Goal: Entertainment & Leisure: Browse casually

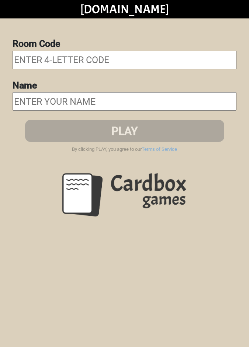
click at [44, 57] on input "text" at bounding box center [125, 60] width 224 height 18
type input "Xelf"
click at [33, 97] on input "text" at bounding box center [125, 101] width 224 height 18
click at [24, 103] on input "text" at bounding box center [125, 101] width 224 height 18
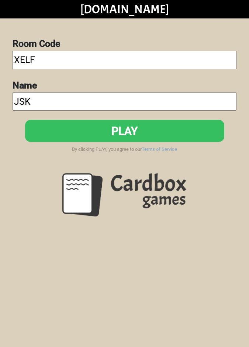
type input "JSK"
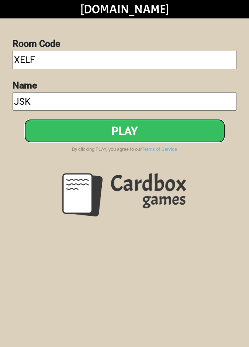
click at [96, 130] on button "PLAY" at bounding box center [124, 131] width 199 height 22
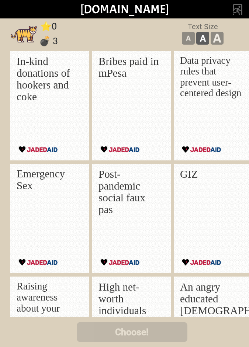
click at [119, 73] on p "Bribes paid in mPesa" at bounding box center [129, 67] width 63 height 24
click at [203, 204] on div "GIZ" at bounding box center [211, 210] width 63 height 84
click at [201, 193] on div "GIZ" at bounding box center [211, 210] width 63 height 84
click at [201, 192] on div "GIZ" at bounding box center [211, 210] width 63 height 84
click at [197, 177] on p "GIZ" at bounding box center [211, 174] width 63 height 12
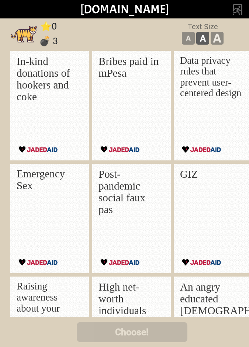
click at [200, 179] on p "GIZ" at bounding box center [211, 174] width 63 height 12
click at [198, 177] on p "GIZ" at bounding box center [211, 174] width 63 height 12
click at [198, 184] on div "GIZ" at bounding box center [211, 210] width 63 height 84
click at [197, 181] on div "GIZ" at bounding box center [211, 210] width 63 height 84
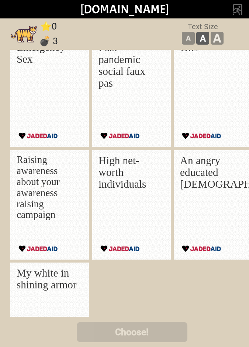
scroll to position [182, 0]
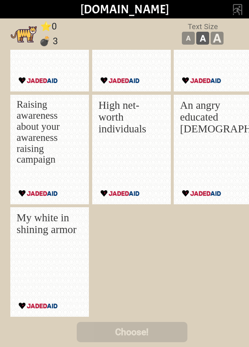
click at [37, 227] on p "My white in shining armor" at bounding box center [48, 224] width 63 height 24
click at [35, 224] on p "My white in shining armor" at bounding box center [48, 224] width 63 height 24
click at [35, 220] on p "My white in shining armor" at bounding box center [48, 224] width 63 height 24
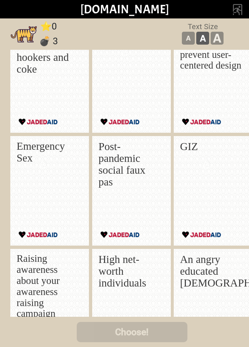
scroll to position [0, 0]
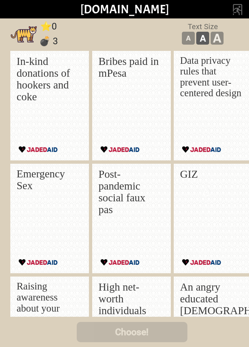
click at [222, 209] on div "GIZ" at bounding box center [211, 210] width 63 height 84
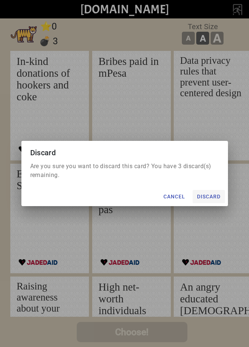
click at [212, 199] on button "Discard" at bounding box center [208, 196] width 32 height 13
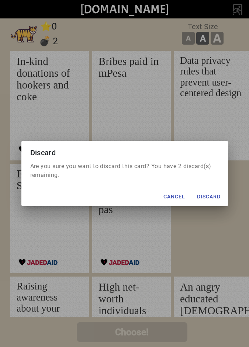
click at [147, 330] on div "Discard Are you sure you want to discard this card? You have 2 discard(s) remai…" at bounding box center [124, 173] width 249 height 347
click at [212, 198] on button "Discard" at bounding box center [208, 196] width 32 height 13
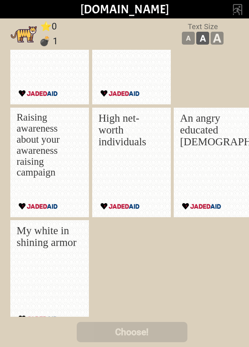
scroll to position [182, 0]
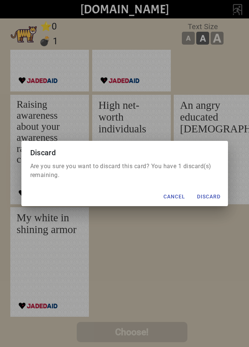
click at [133, 337] on div "Discard Are you sure you want to discard this card? You have 1 discard(s) remai…" at bounding box center [124, 173] width 249 height 347
click at [216, 199] on button "Discard" at bounding box center [208, 196] width 32 height 13
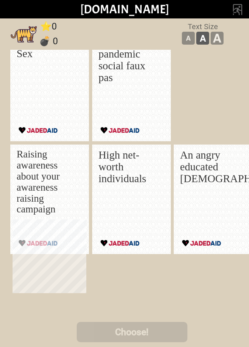
scroll to position [132, 0]
click at [210, 206] on div "An angry educated African" at bounding box center [211, 191] width 63 height 84
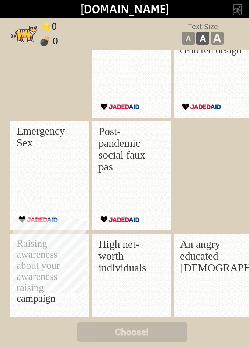
scroll to position [0, 0]
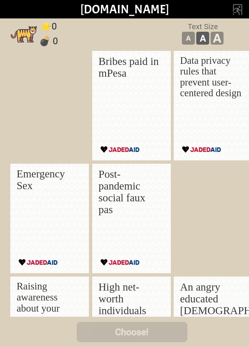
click at [125, 93] on div "Bribes paid in mPesa" at bounding box center [129, 97] width 63 height 84
click at [133, 103] on div "Bribes paid in mPesa" at bounding box center [129, 97] width 63 height 84
click at [129, 201] on p "Post-pandemic social faux pas" at bounding box center [129, 191] width 63 height 47
click at [108, 8] on link "[DOMAIN_NAME]" at bounding box center [124, 8] width 88 height 15
click at [109, 9] on link "[DOMAIN_NAME]" at bounding box center [124, 8] width 88 height 15
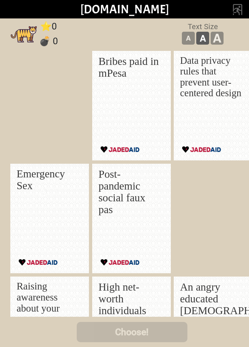
scroll to position [62, 0]
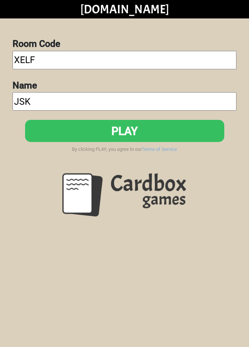
click at [109, 16] on link "[DOMAIN_NAME]" at bounding box center [124, 8] width 88 height 15
click at [18, 17] on td at bounding box center [37, 9] width 75 height 19
click at [17, 10] on td at bounding box center [37, 9] width 75 height 19
click at [62, 60] on input "XELF" at bounding box center [125, 60] width 224 height 18
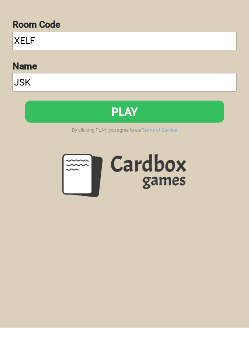
click at [109, 65] on input "XELF" at bounding box center [125, 60] width 224 height 18
click at [18, 51] on input "XELF" at bounding box center [125, 60] width 224 height 18
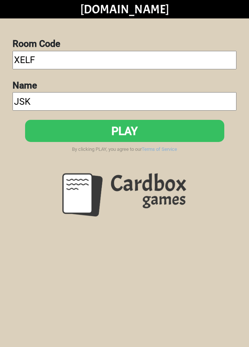
click at [21, 96] on input "JSK" at bounding box center [125, 101] width 224 height 18
click at [18, 96] on input "JSK" at bounding box center [125, 101] width 224 height 18
click at [21, 92] on input "JSK" at bounding box center [125, 101] width 224 height 18
click at [186, 16] on td at bounding box center [211, 9] width 75 height 19
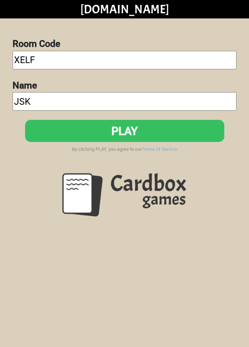
click at [19, 61] on input "XELF" at bounding box center [125, 60] width 224 height 18
click at [21, 59] on input "XELF" at bounding box center [125, 60] width 224 height 18
click at [18, 56] on input "XELF" at bounding box center [125, 60] width 224 height 18
type input "Dsui"
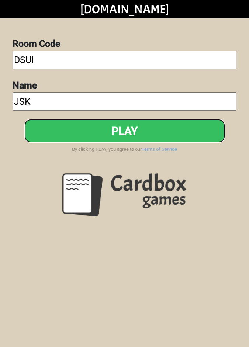
click at [83, 130] on button "PLAY" at bounding box center [124, 131] width 199 height 22
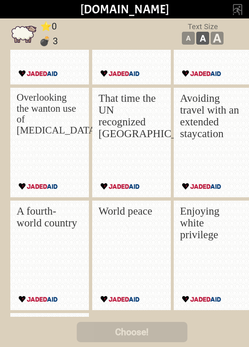
scroll to position [77, 0]
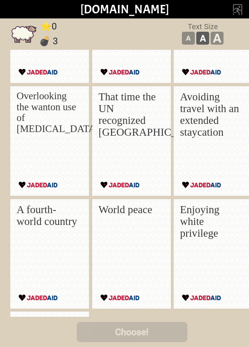
click at [140, 215] on div "World peace" at bounding box center [129, 246] width 63 height 84
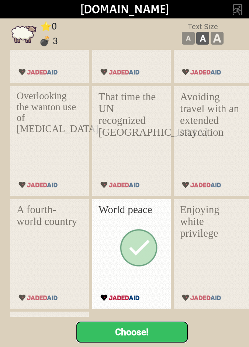
click at [142, 340] on button "Choose!" at bounding box center [132, 332] width 111 height 20
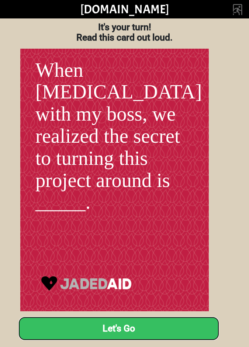
click at [153, 331] on button "Let's Go" at bounding box center [118, 328] width 199 height 22
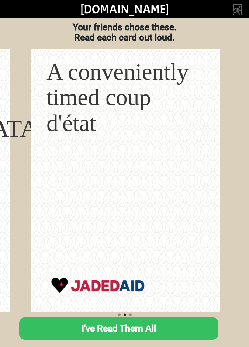
scroll to position [0, 196]
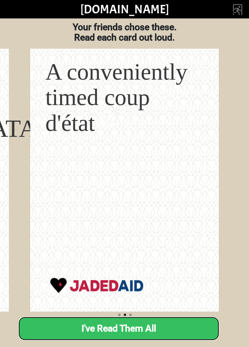
click at [145, 332] on button "I've Read Them All" at bounding box center [118, 328] width 199 height 22
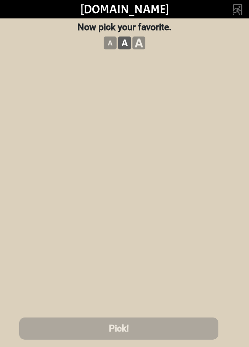
click at [174, 109] on div "A conveniently timed coup d'état" at bounding box center [163, 106] width 63 height 84
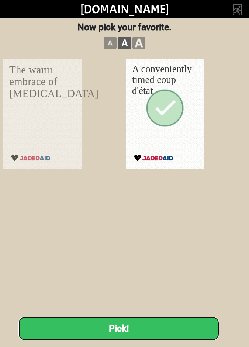
click at [133, 334] on button "Pick!" at bounding box center [118, 328] width 199 height 22
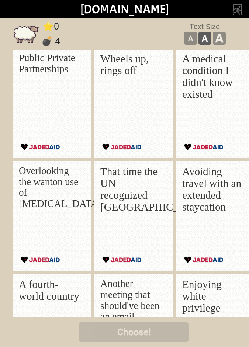
scroll to position [2, 0]
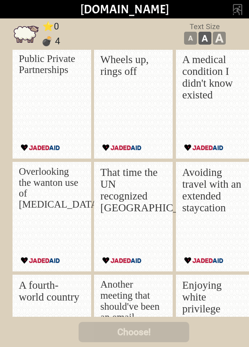
click at [34, 69] on p "Public Private Partnerships" at bounding box center [50, 64] width 63 height 22
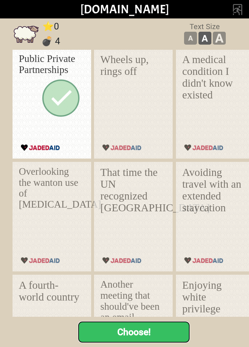
click at [119, 337] on button "Choose!" at bounding box center [134, 332] width 111 height 20
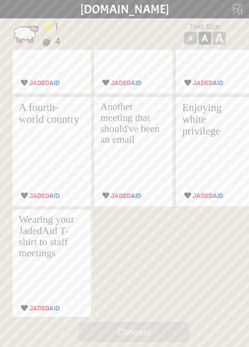
scroll to position [182, 0]
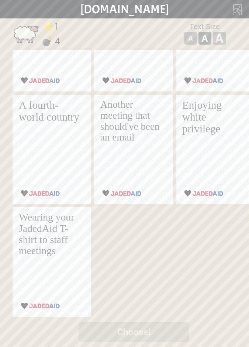
click at [202, 130] on p "Enjoying white privilege" at bounding box center [213, 116] width 63 height 35
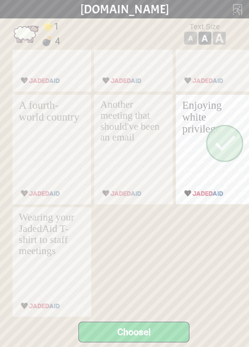
click at [126, 334] on button "Choose!" at bounding box center [134, 332] width 111 height 20
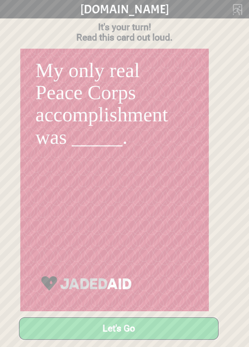
click at [105, 328] on button "Let's Go" at bounding box center [119, 329] width 234 height 26
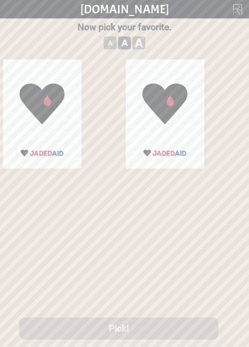
scroll to position [0, 406]
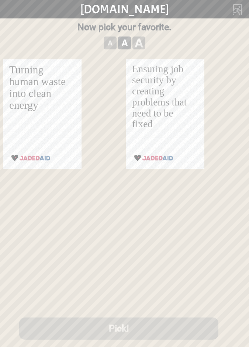
click at [163, 109] on p "Ensuring job security by creating problems that need to be fixed" at bounding box center [163, 97] width 63 height 66
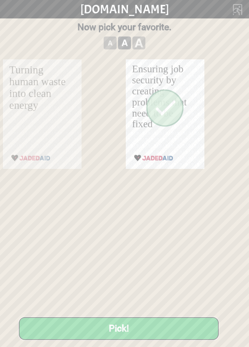
click at [112, 329] on button "Pick!" at bounding box center [118, 328] width 199 height 22
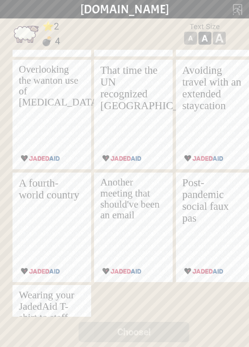
scroll to position [106, 0]
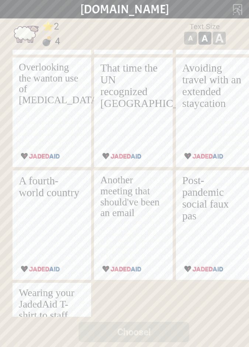
click at [119, 201] on p "Another meeting that should've been an email" at bounding box center [131, 197] width 63 height 44
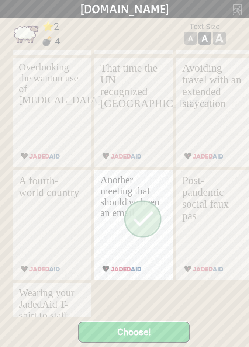
click at [114, 334] on button "Choose!" at bounding box center [134, 332] width 111 height 20
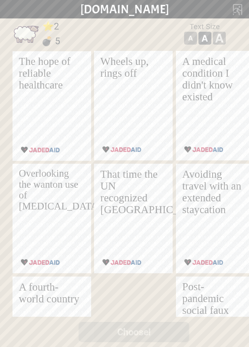
scroll to position [2, 0]
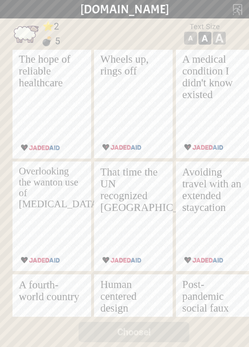
click at [31, 179] on p "Overlooking the wanton use of chemical weapons" at bounding box center [50, 188] width 63 height 44
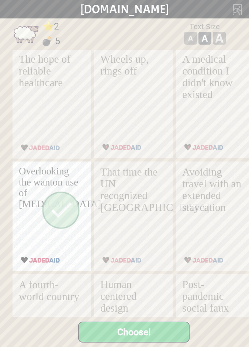
click at [132, 337] on button "Choose!" at bounding box center [134, 332] width 111 height 20
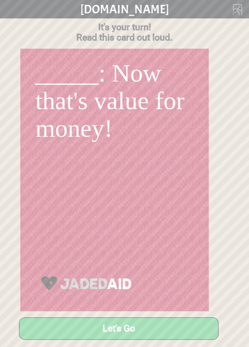
click at [95, 326] on button "Let's Go" at bounding box center [119, 328] width 200 height 22
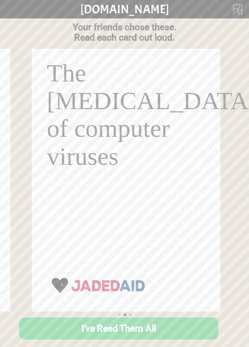
scroll to position [0, 196]
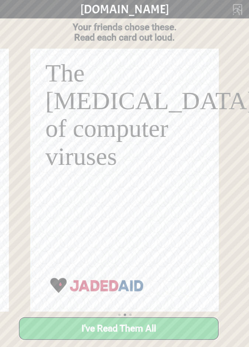
click at [97, 336] on button "I've Read Them All" at bounding box center [118, 328] width 199 height 22
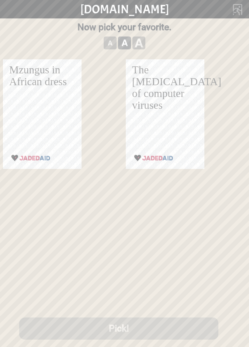
click at [151, 124] on div "The HIV of computer viruses" at bounding box center [163, 106] width 63 height 84
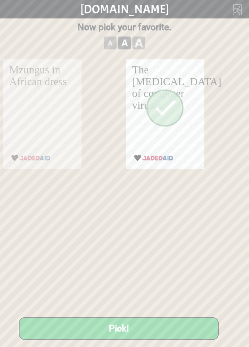
click at [100, 334] on button "Pick!" at bounding box center [118, 328] width 199 height 22
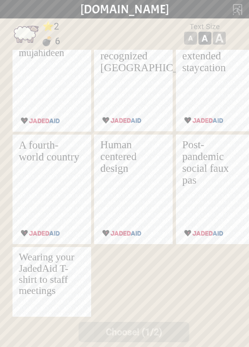
scroll to position [153, 0]
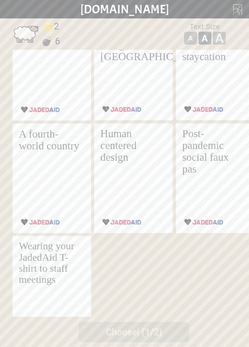
click at [130, 152] on p "Human centered design" at bounding box center [131, 145] width 63 height 35
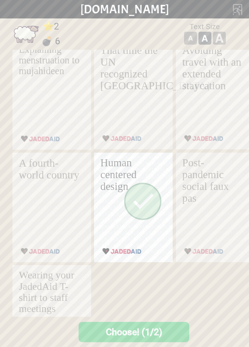
scroll to position [124, 0]
click at [44, 188] on div "A fourth-world country" at bounding box center [50, 199] width 63 height 84
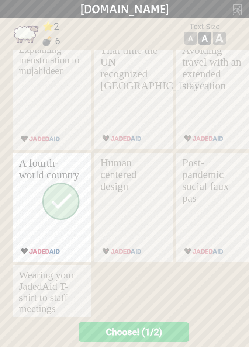
click at [116, 181] on p "Human centered design" at bounding box center [131, 174] width 63 height 35
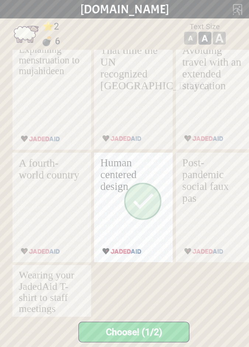
click at [119, 334] on button "Choose! (1/2)" at bounding box center [134, 332] width 111 height 20
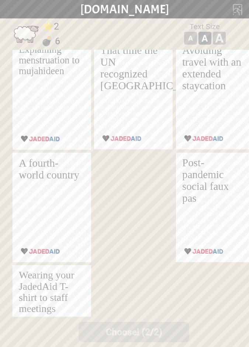
click at [32, 180] on div "A fourth-world country" at bounding box center [50, 199] width 63 height 84
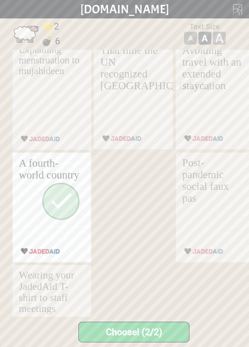
click at [121, 336] on button "Choose! (2/2)" at bounding box center [134, 332] width 111 height 20
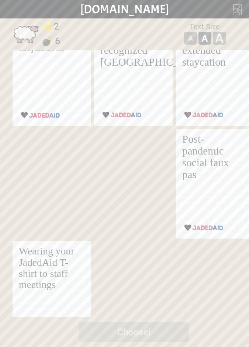
scroll to position [161, 0]
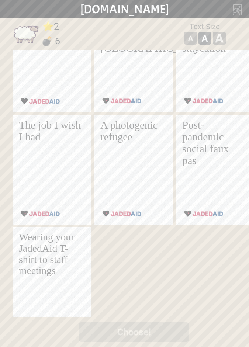
click at [121, 161] on div "A photogenic refugee" at bounding box center [131, 161] width 63 height 84
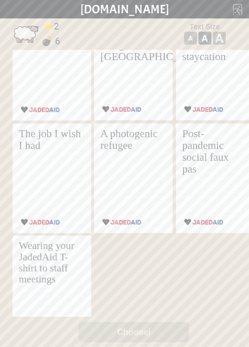
scroll to position [153, 0]
click at [116, 142] on p "A photogenic refugee" at bounding box center [131, 140] width 63 height 24
click at [118, 147] on p "A photogenic refugee" at bounding box center [131, 140] width 63 height 24
click at [120, 149] on p "A photogenic refugee" at bounding box center [131, 140] width 63 height 24
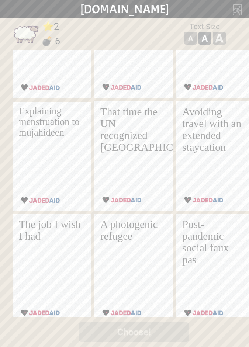
scroll to position [0, 0]
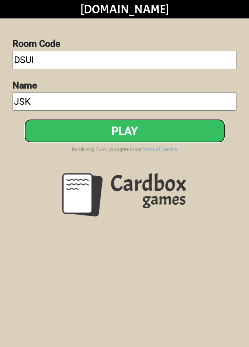
click at [63, 132] on button "PLAY" at bounding box center [124, 131] width 199 height 22
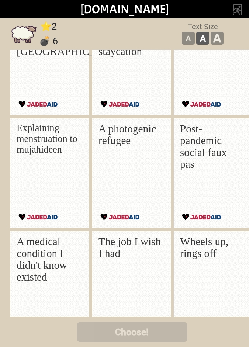
scroll to position [38, 0]
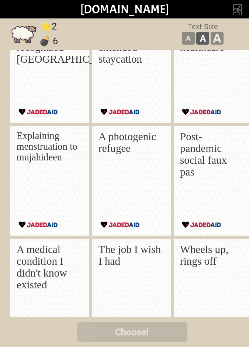
click at [116, 148] on p "A photogenic refugee" at bounding box center [129, 143] width 63 height 24
click at [110, 146] on p "A photogenic refugee" at bounding box center [129, 143] width 63 height 24
